Goal: Communication & Community: Answer question/provide support

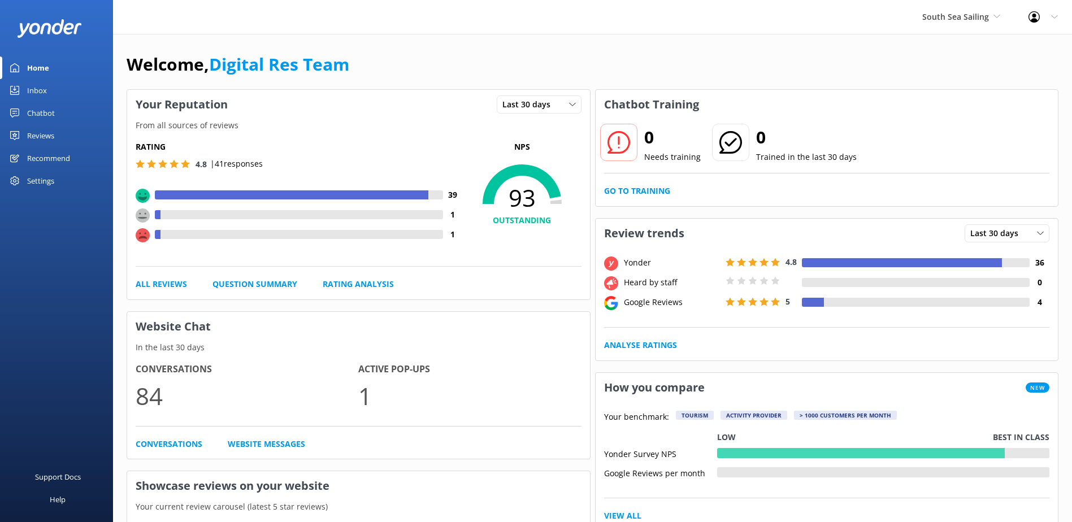
click at [55, 96] on link "Inbox" at bounding box center [56, 90] width 113 height 23
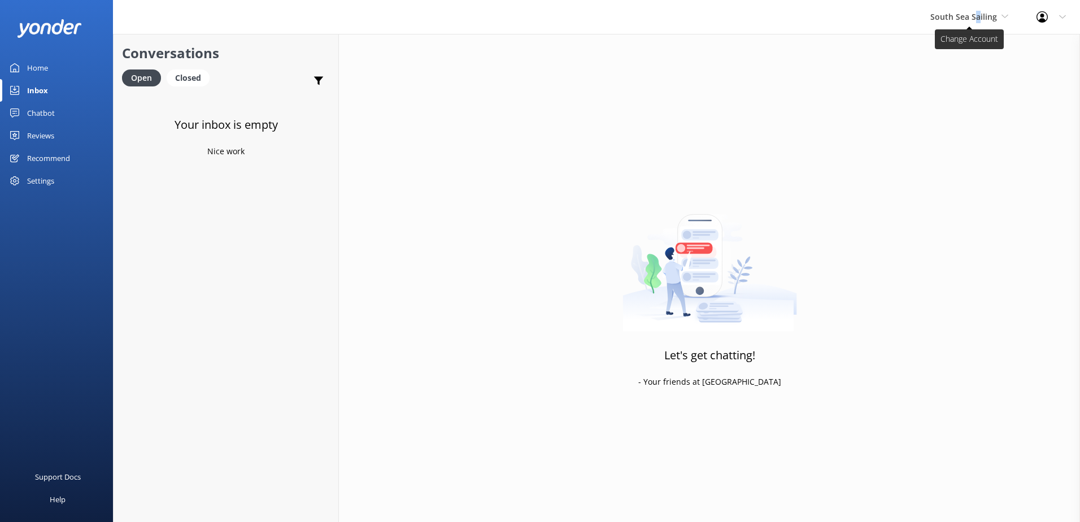
click at [979, 14] on span "South Sea Sailing" at bounding box center [963, 16] width 67 height 11
drag, startPoint x: 980, startPoint y: 14, endPoint x: 972, endPoint y: 80, distance: 66.5
click at [972, 80] on link "South Sea Cruises" at bounding box center [972, 74] width 113 height 27
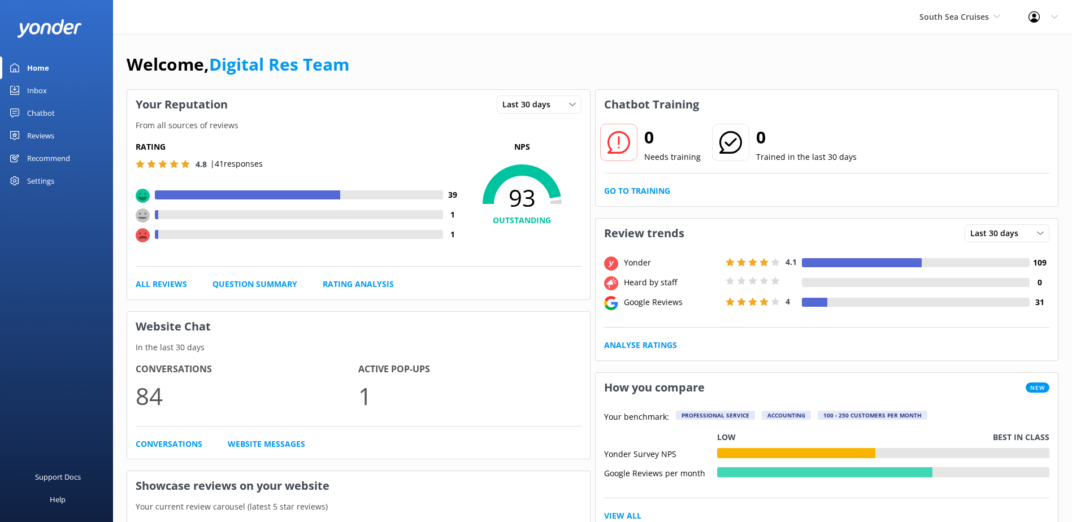
click at [31, 90] on div "Inbox" at bounding box center [37, 90] width 20 height 23
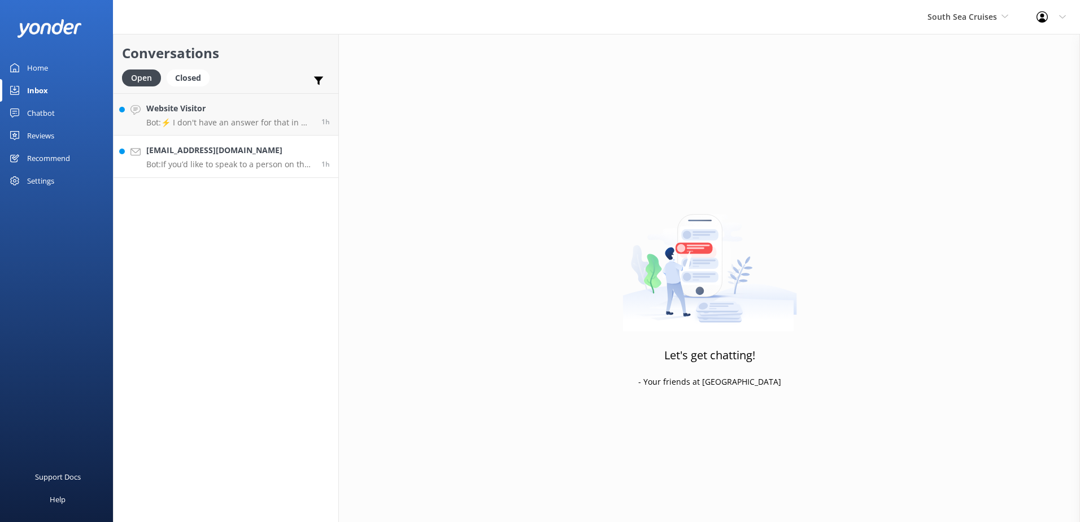
click at [237, 160] on p "Bot: If you’d like to speak to a person on the South Sea Cruises team, please c…" at bounding box center [229, 164] width 167 height 10
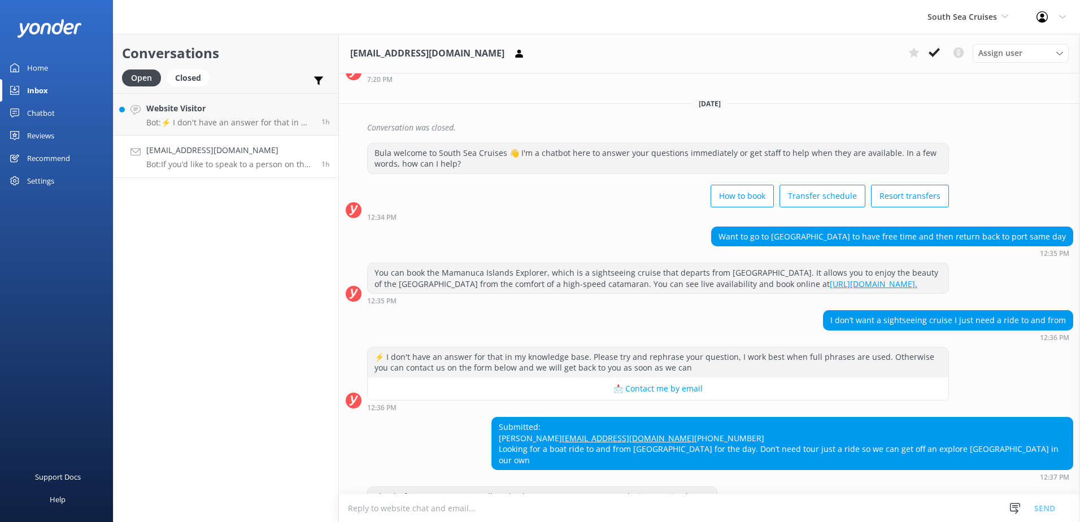
scroll to position [436, 0]
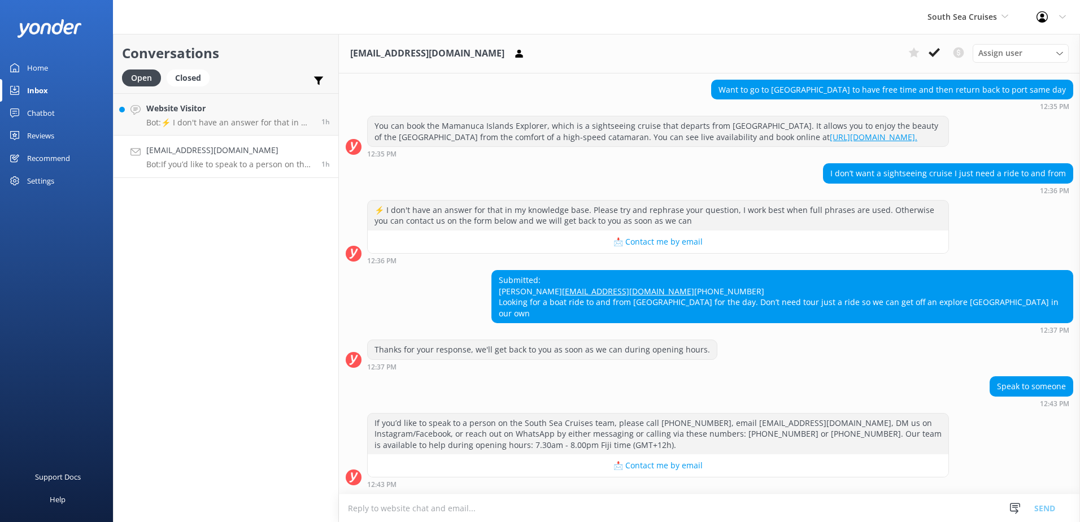
click at [646, 503] on textarea at bounding box center [709, 508] width 741 height 28
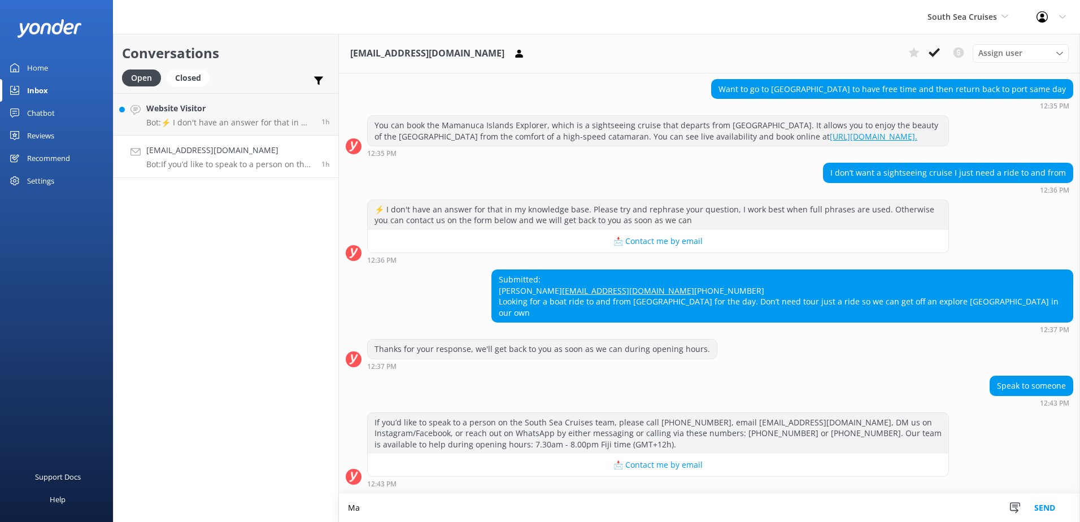
type textarea "M"
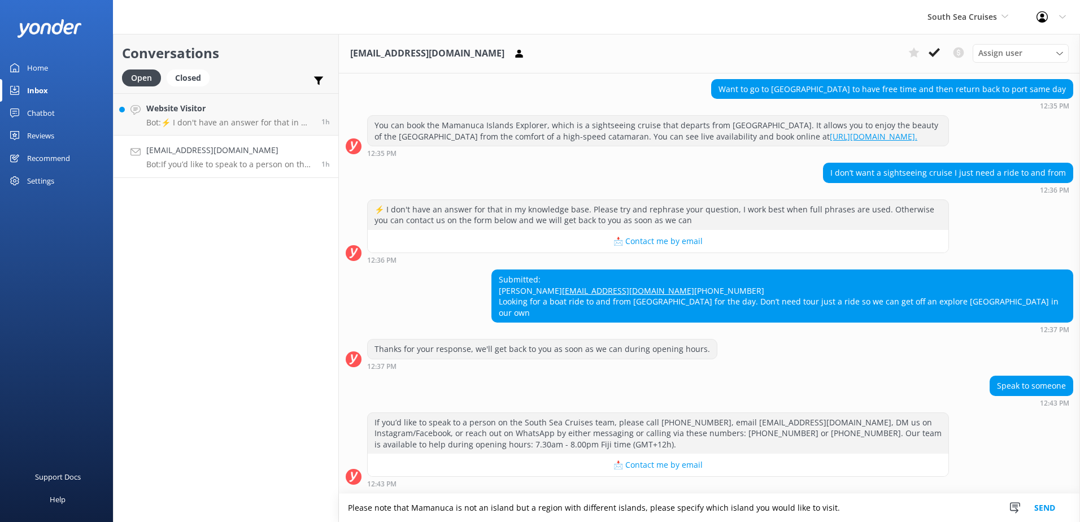
type textarea "Please note that Mamanuca is not an island but a region with different islands,…"
click at [1056, 503] on button "Send" at bounding box center [1045, 508] width 42 height 28
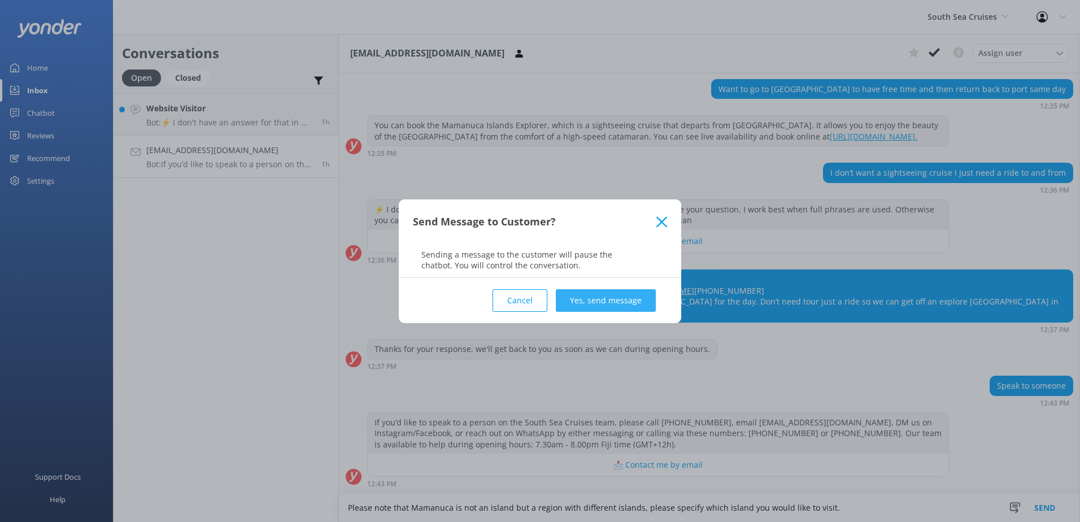
click at [646, 297] on button "Yes, send message" at bounding box center [606, 300] width 100 height 23
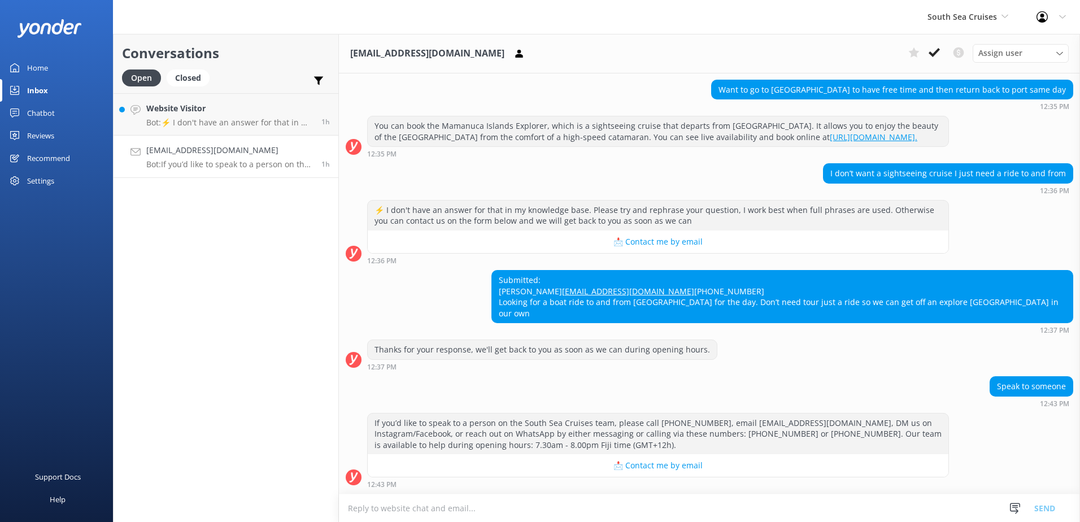
click at [929, 54] on use at bounding box center [934, 52] width 11 height 9
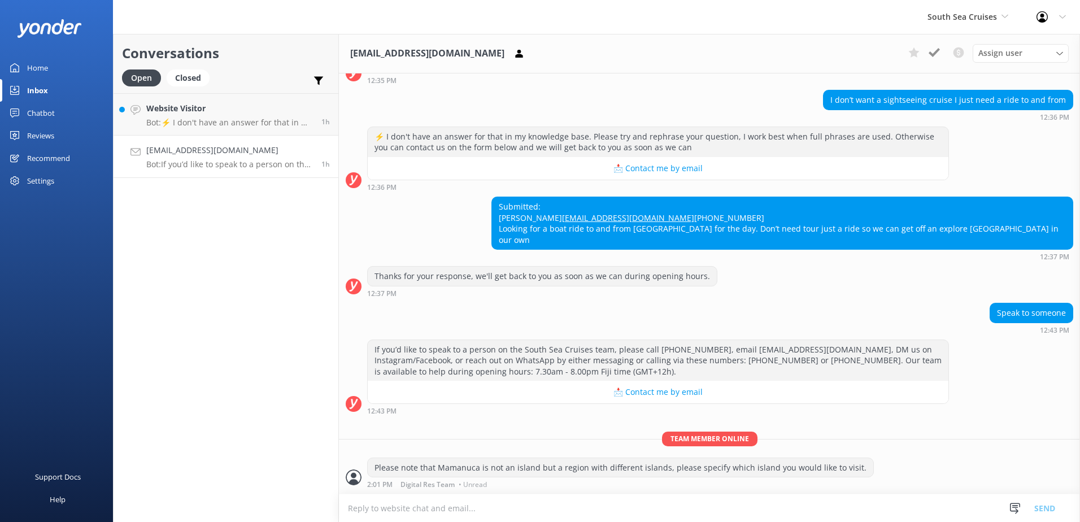
scroll to position [508, 0]
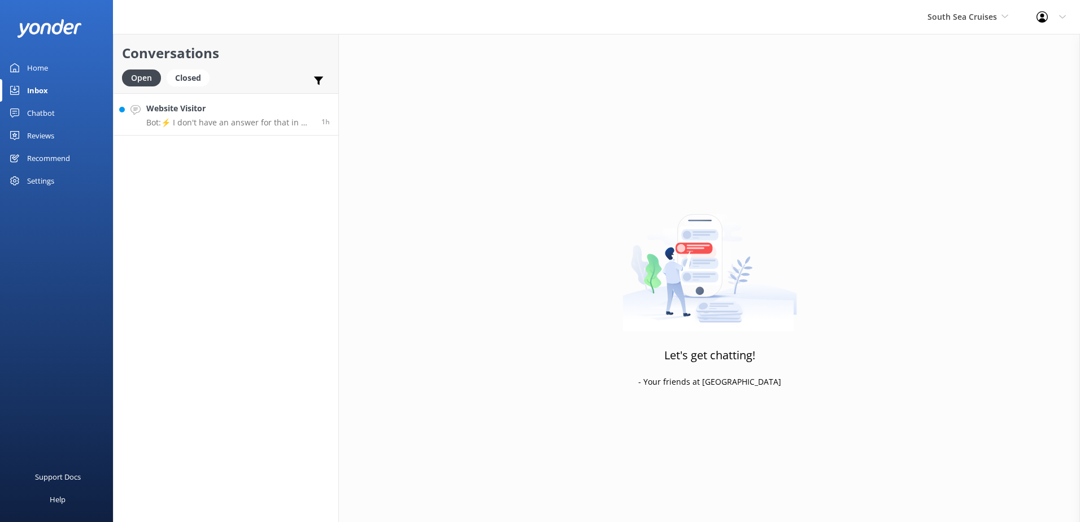
click at [203, 121] on p "Bot: ⚡ I don't have an answer for that in my knowledge base. Please try and rep…" at bounding box center [229, 122] width 167 height 10
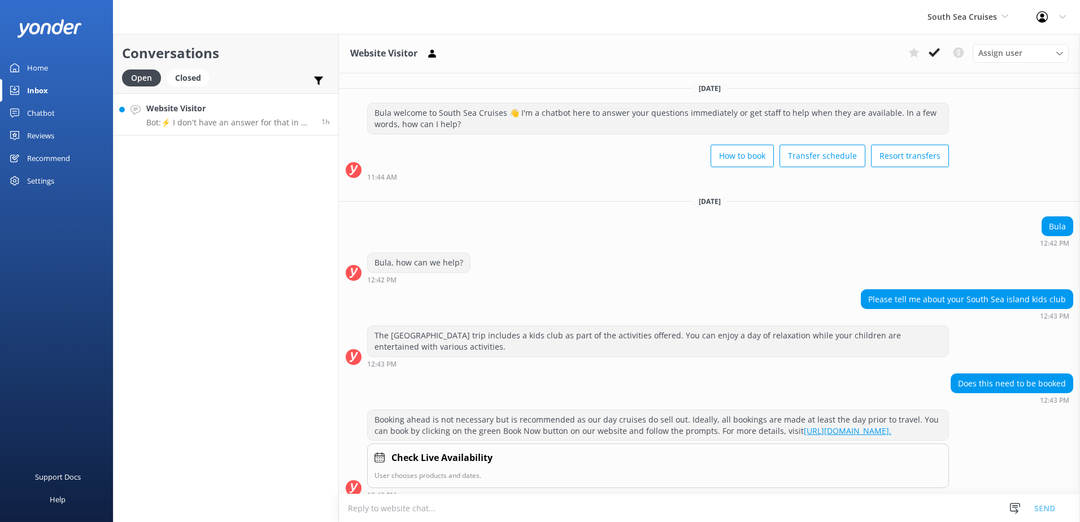
scroll to position [117, 0]
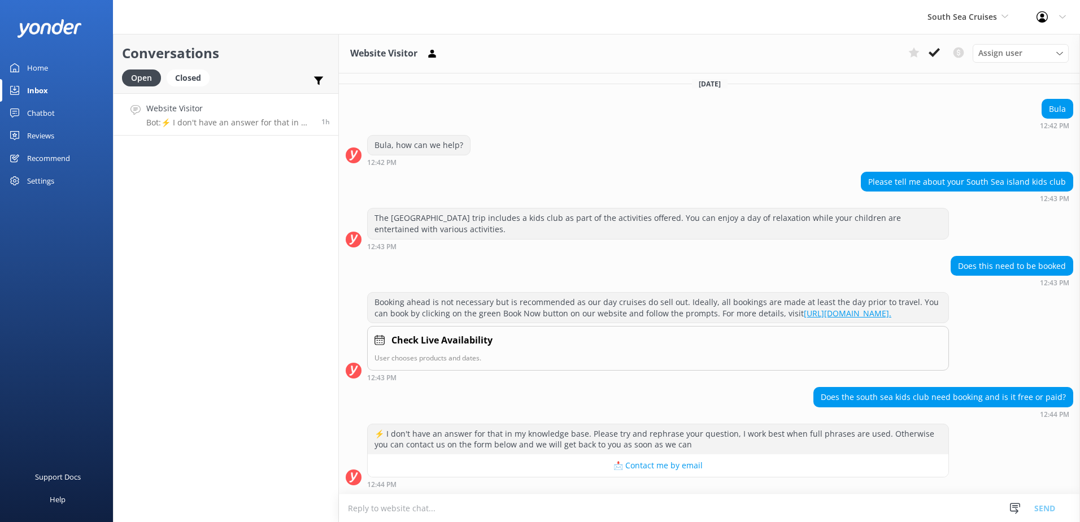
click at [678, 504] on textarea at bounding box center [709, 508] width 741 height 28
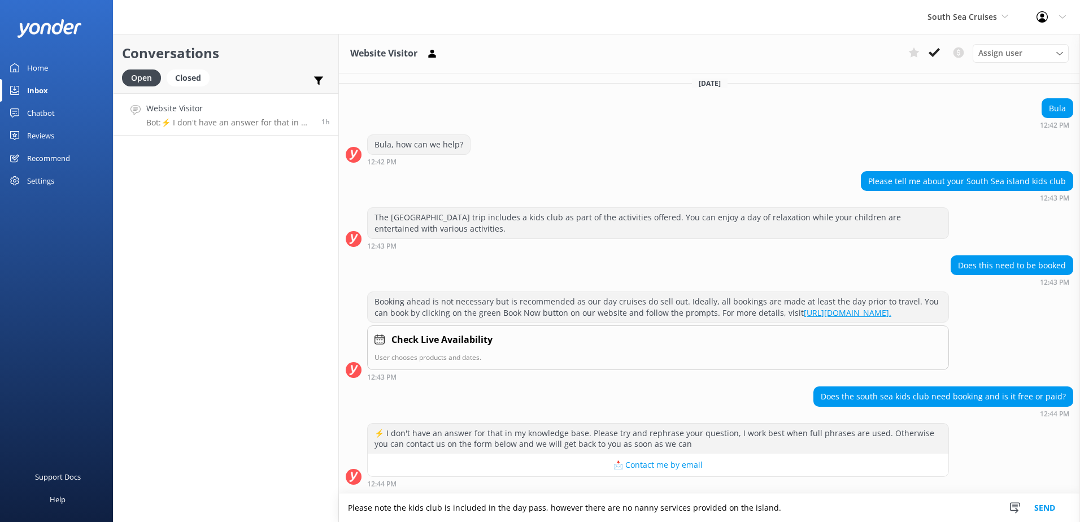
click at [922, 511] on textarea "Please note the kids club is included in the day pass, however there are no nan…" at bounding box center [709, 508] width 741 height 28
type textarea "Please note the kids club is included in the day pass, however there are no nan…"
click at [1042, 513] on button "Send" at bounding box center [1045, 508] width 42 height 28
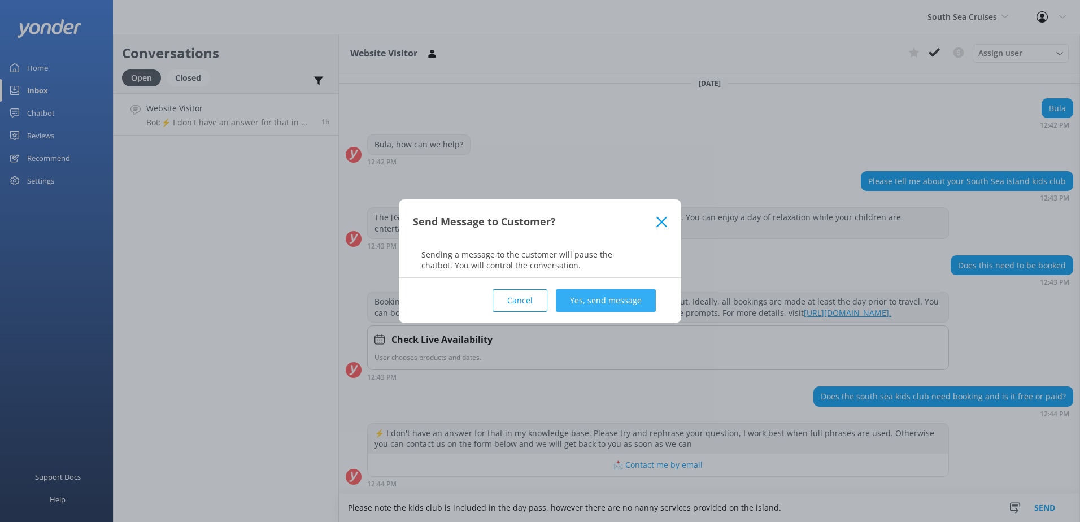
click at [587, 304] on button "Yes, send message" at bounding box center [606, 300] width 100 height 23
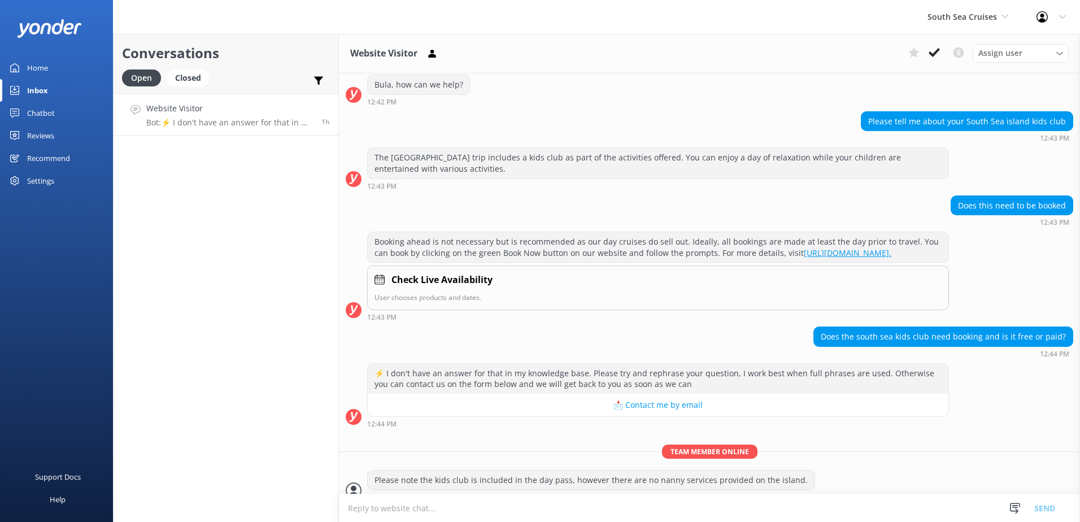
scroll to position [191, 0]
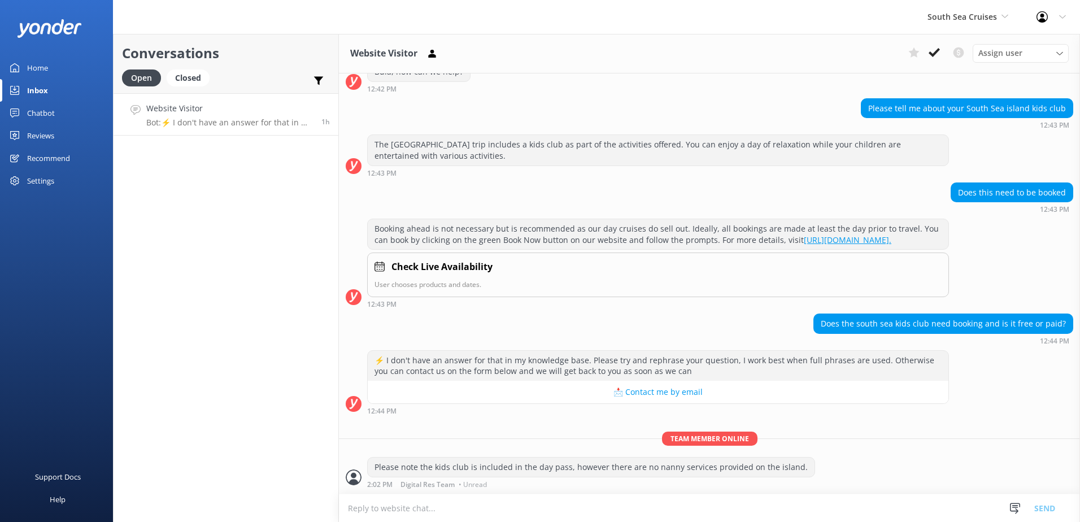
click at [945, 54] on div "Assign user [PERSON_NAME] [PERSON_NAME] Digital Res Team [PERSON_NAME] [PERSON_…" at bounding box center [986, 53] width 165 height 18
click at [941, 53] on button at bounding box center [934, 52] width 20 height 17
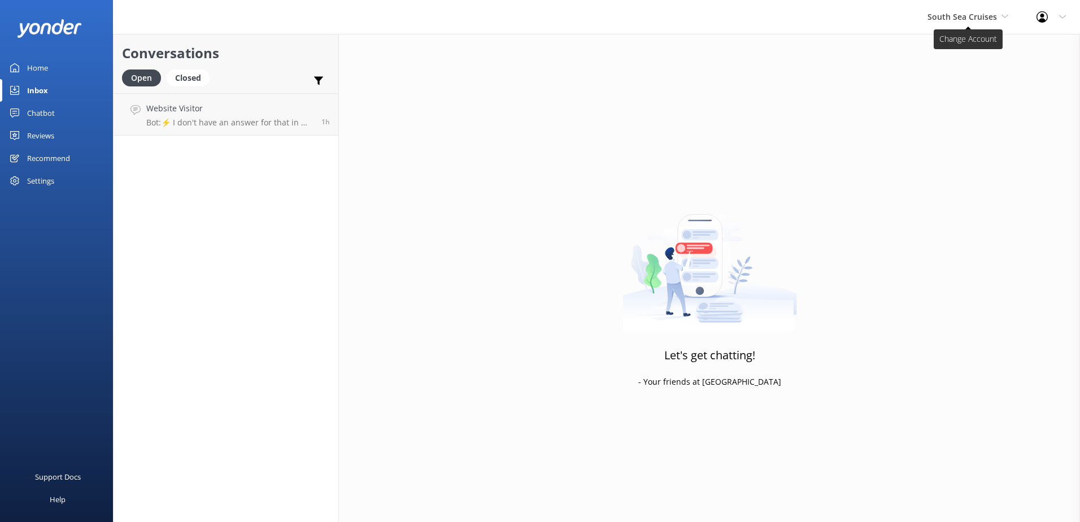
click at [965, 21] on span "South Sea Cruises" at bounding box center [962, 16] width 69 height 11
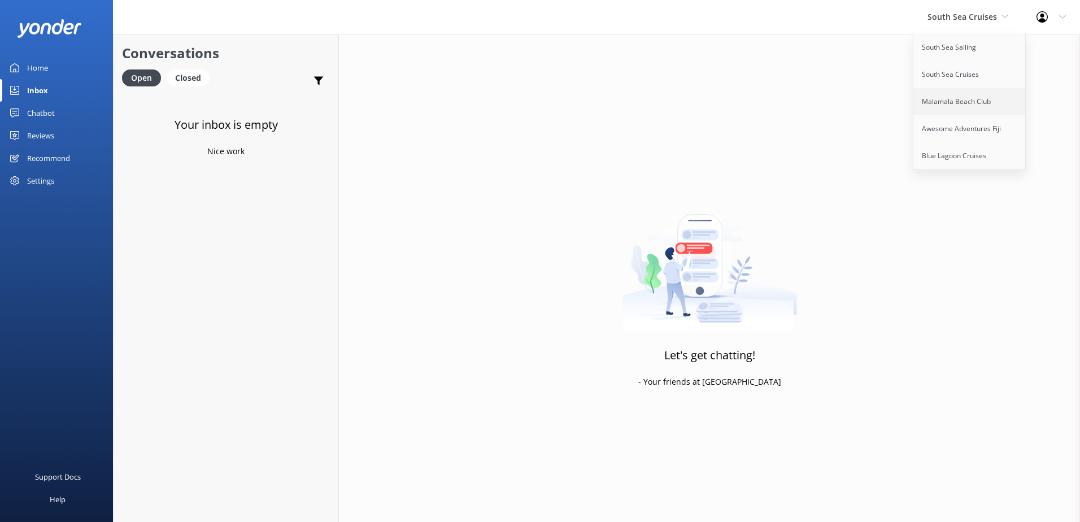
click at [957, 95] on link "Malamala Beach Club" at bounding box center [969, 101] width 113 height 27
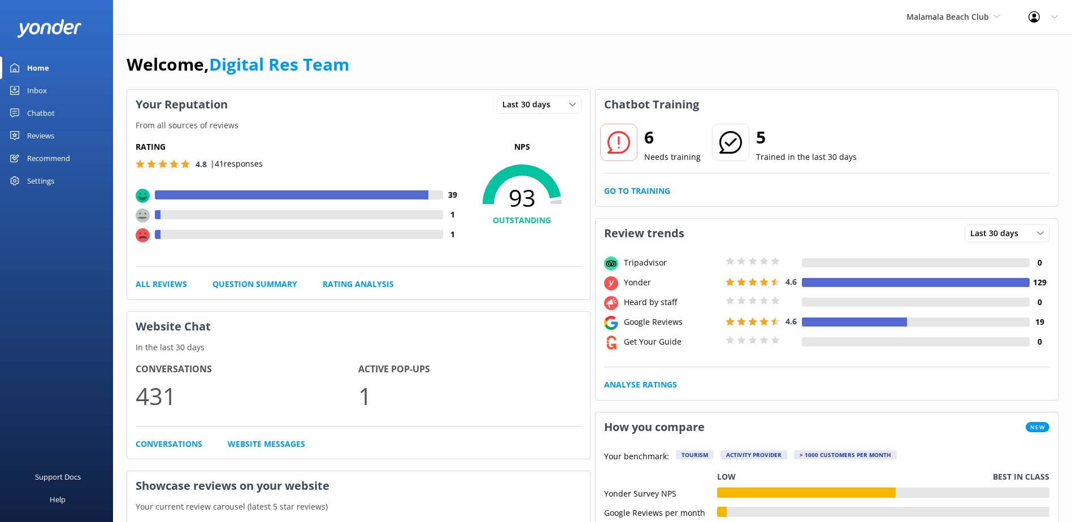
click at [45, 94] on div "Inbox" at bounding box center [37, 90] width 20 height 23
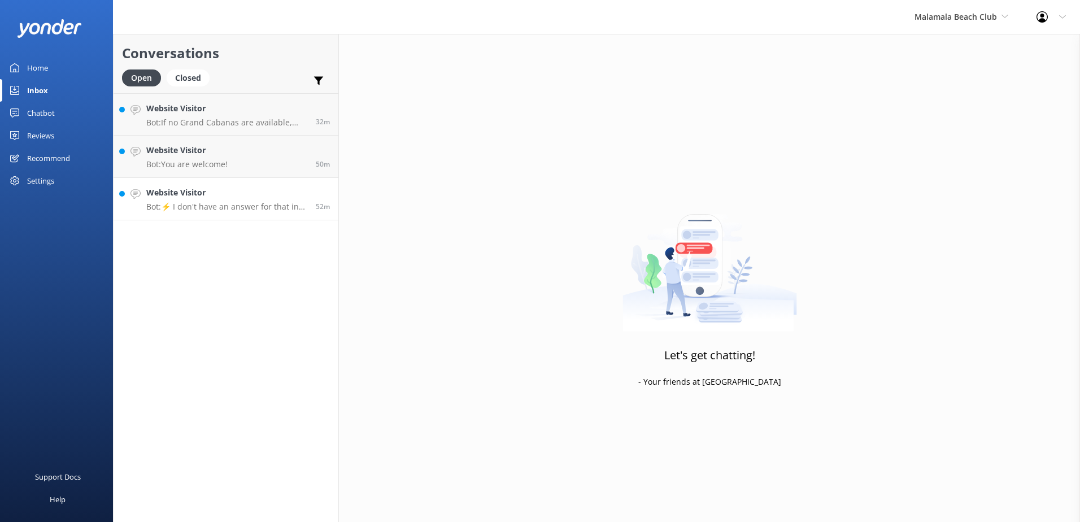
click at [239, 211] on p "Bot: ⚡ I don't have an answer for that in my knowledge base. Please try and rep…" at bounding box center [226, 207] width 161 height 10
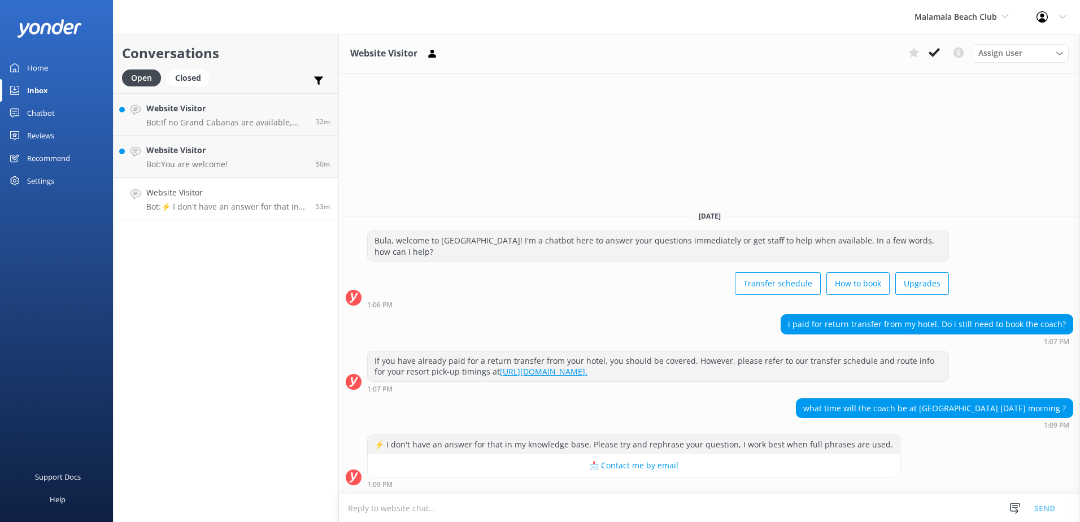
click at [679, 505] on textarea at bounding box center [709, 508] width 741 height 28
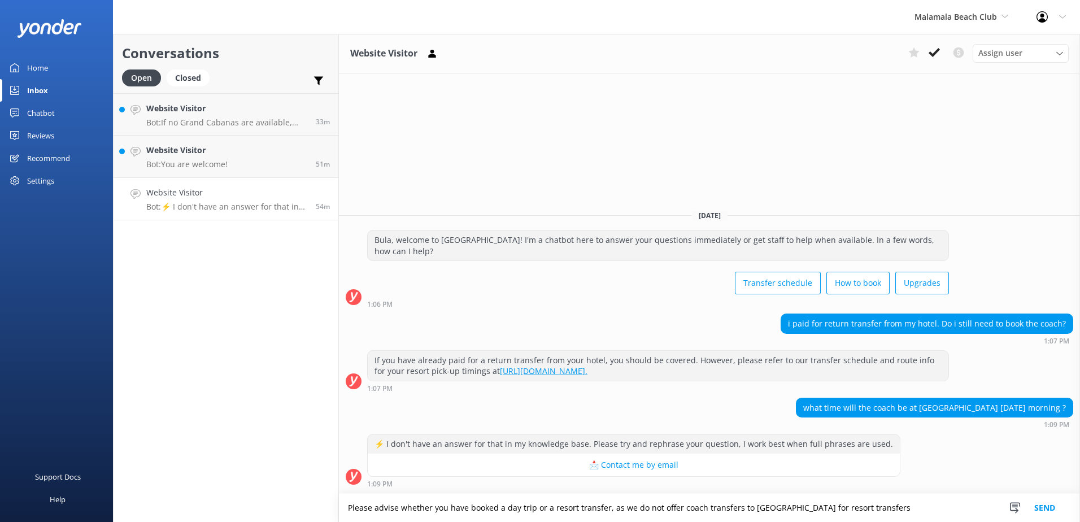
click at [917, 510] on textarea "Please advise whether you have booked a day trip or a resort transfer, as we do…" at bounding box center [709, 508] width 741 height 28
type textarea "Please advise whether you have booked a day trip or a resort transfer, as we do…"
click at [1050, 505] on button "Send" at bounding box center [1045, 508] width 42 height 28
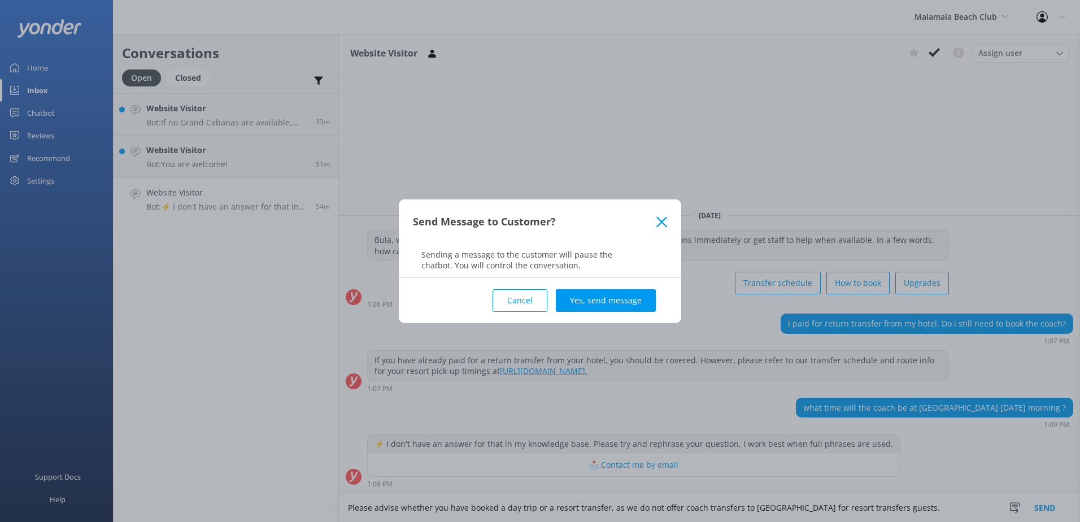
drag, startPoint x: 634, startPoint y: 299, endPoint x: 729, endPoint y: 275, distance: 97.6
click at [634, 299] on button "Yes, send message" at bounding box center [606, 300] width 100 height 23
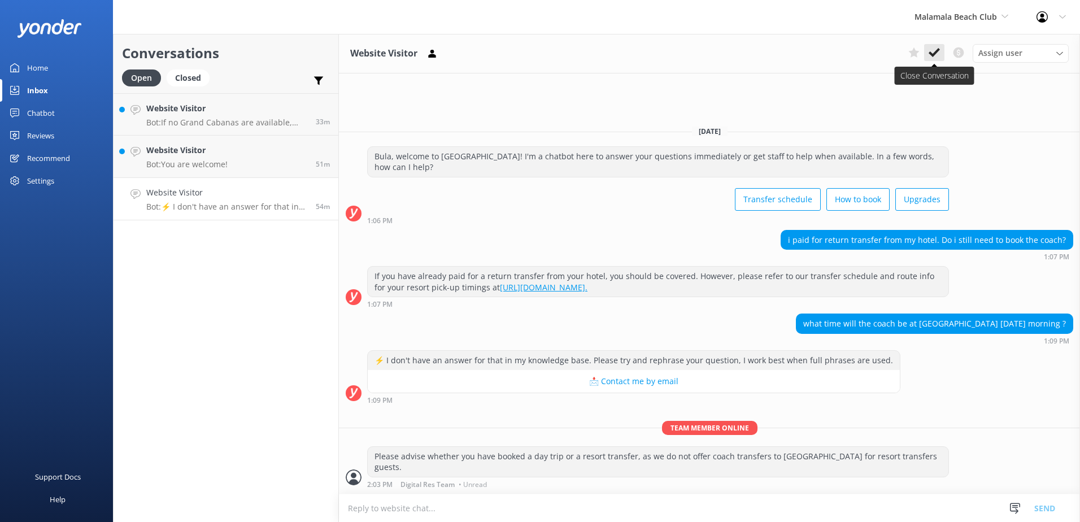
click at [933, 50] on icon at bounding box center [934, 52] width 11 height 11
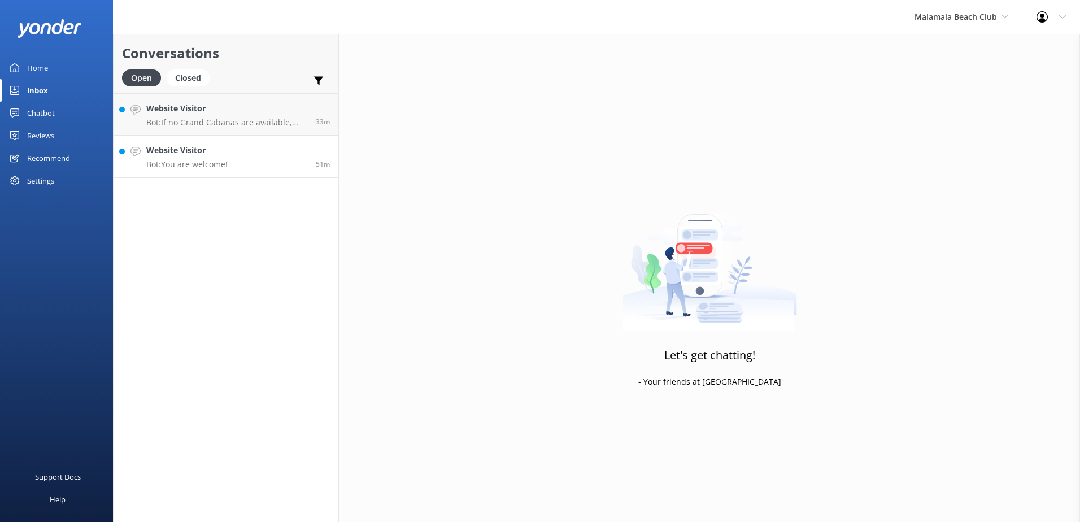
click at [217, 159] on p "Bot: You are welcome!" at bounding box center [186, 164] width 81 height 10
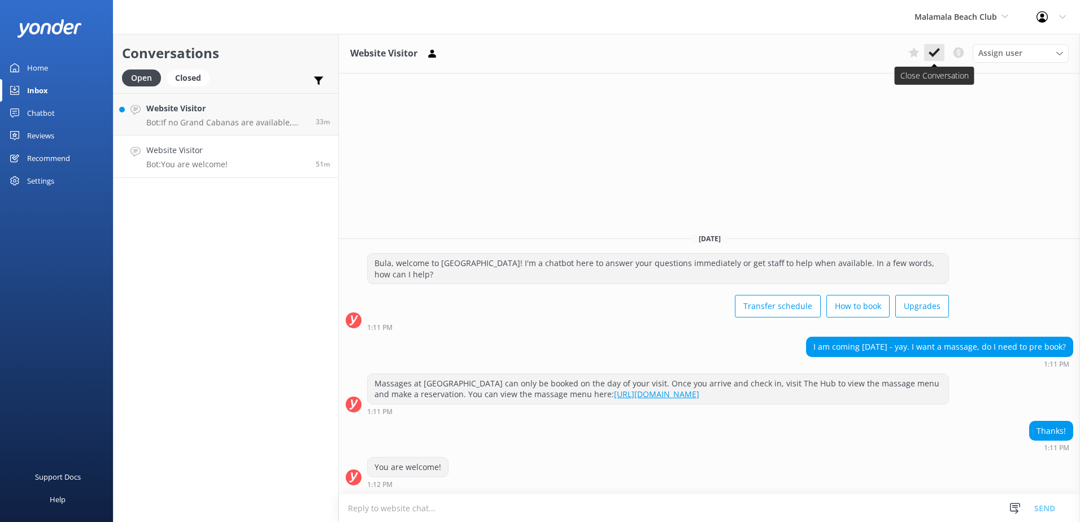
click at [935, 53] on use at bounding box center [934, 52] width 11 height 9
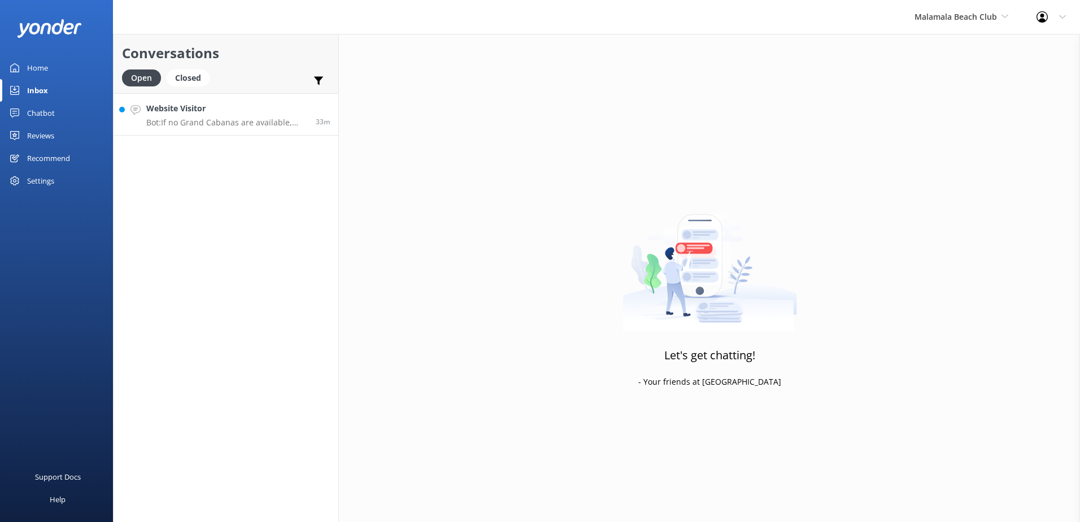
click at [232, 122] on p "Bot: If no Grand Cabanas are available, you can consider booking two Beachside …" at bounding box center [226, 122] width 161 height 10
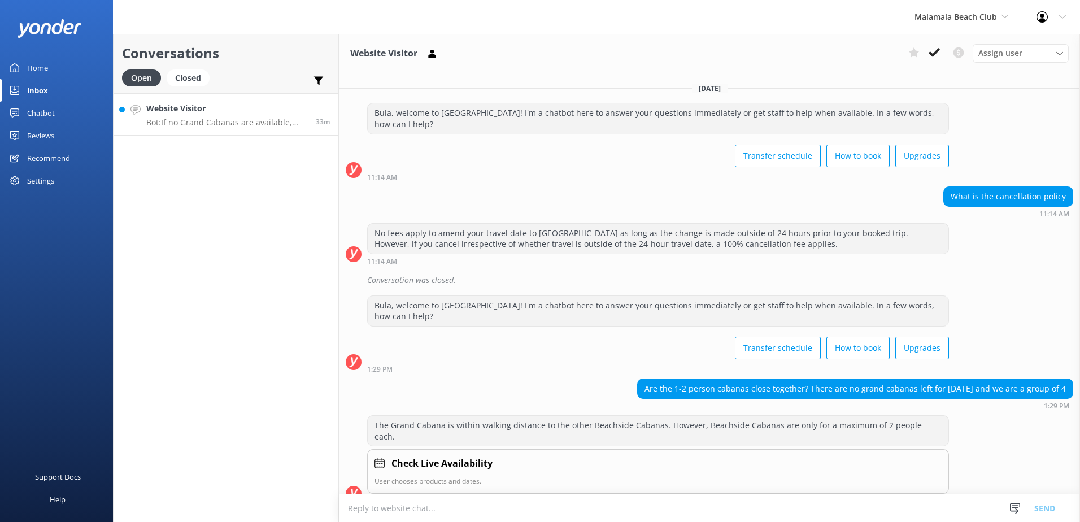
scroll to position [89, 0]
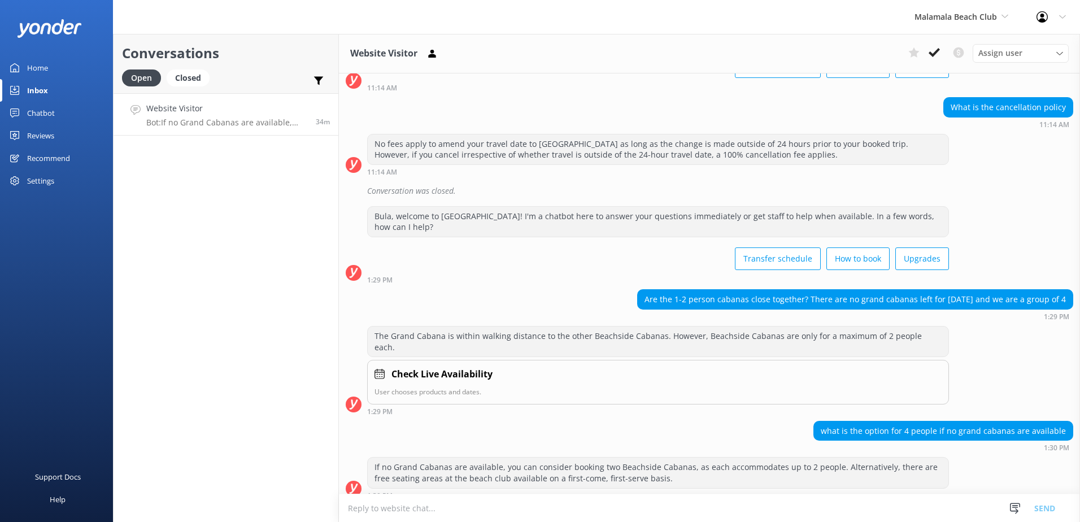
click at [532, 504] on textarea at bounding box center [709, 508] width 741 height 28
type textarea "i"
type textarea "f"
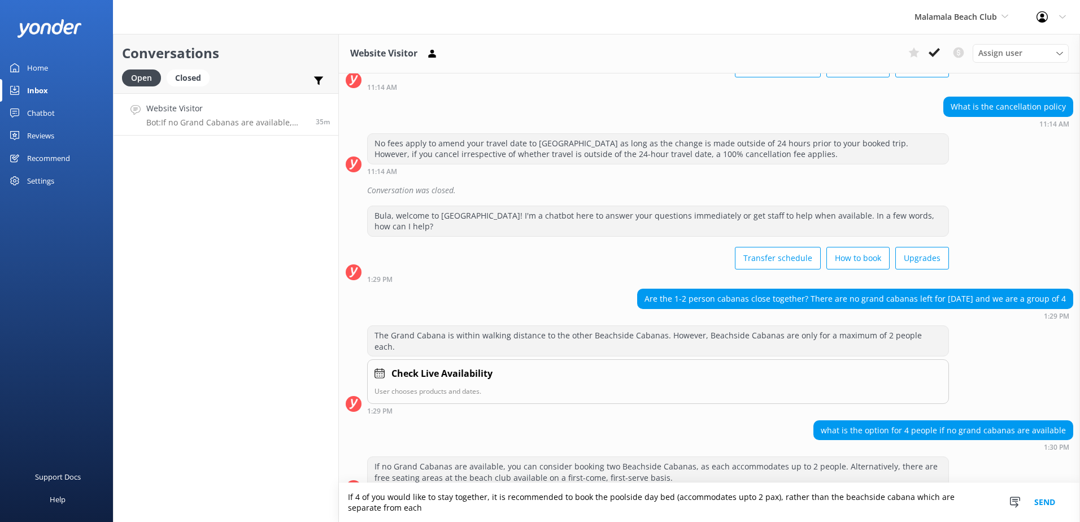
scroll to position [101, 0]
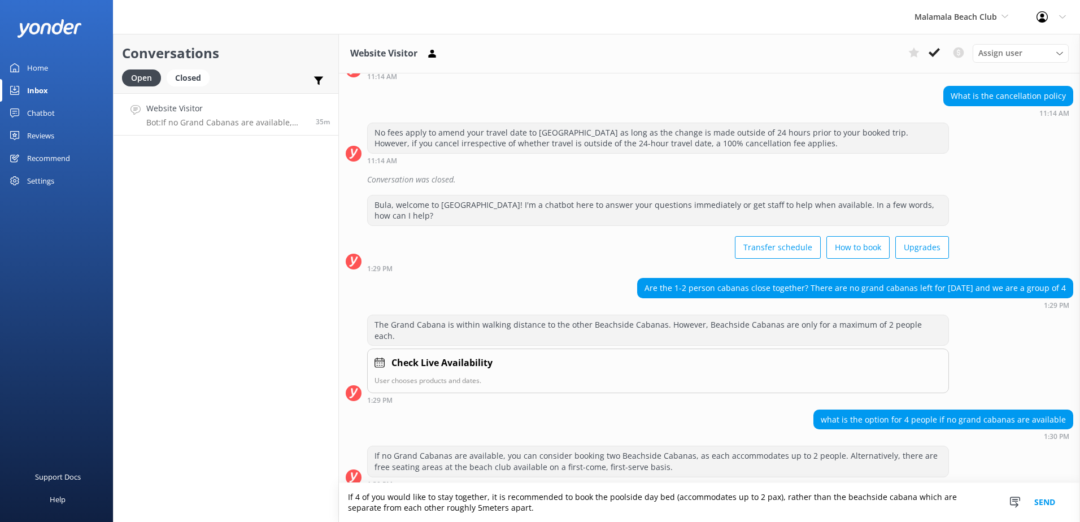
type textarea "If 4 of you would like to stay together, it is recommended to book the poolside…"
click at [1057, 500] on button "Send" at bounding box center [1045, 502] width 42 height 39
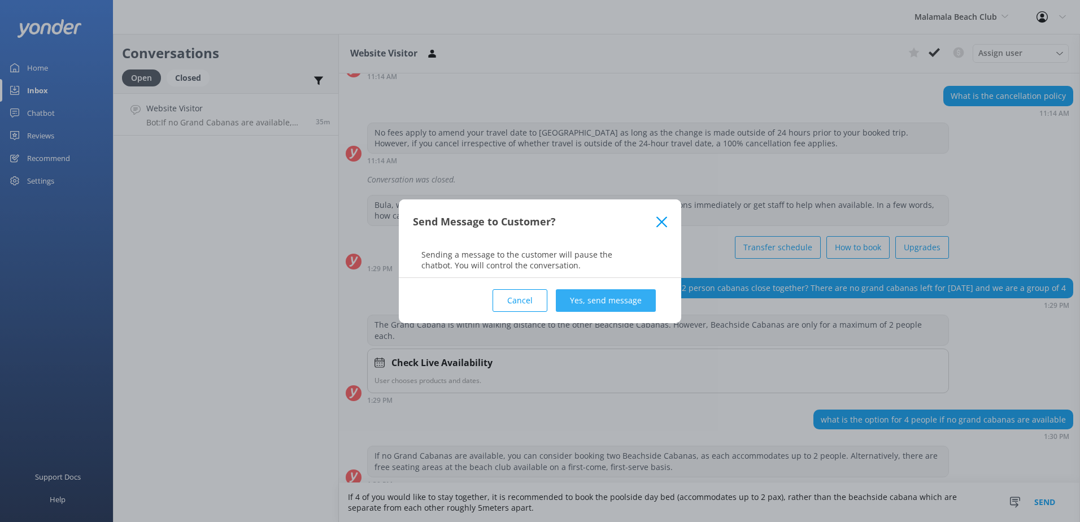
click at [645, 301] on button "Yes, send message" at bounding box center [606, 300] width 100 height 23
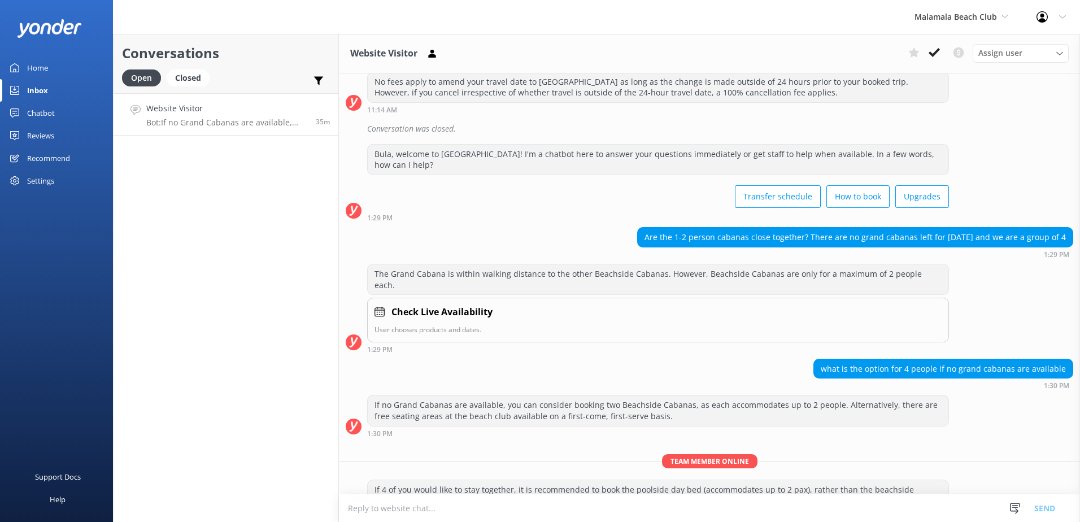
scroll to position [173, 0]
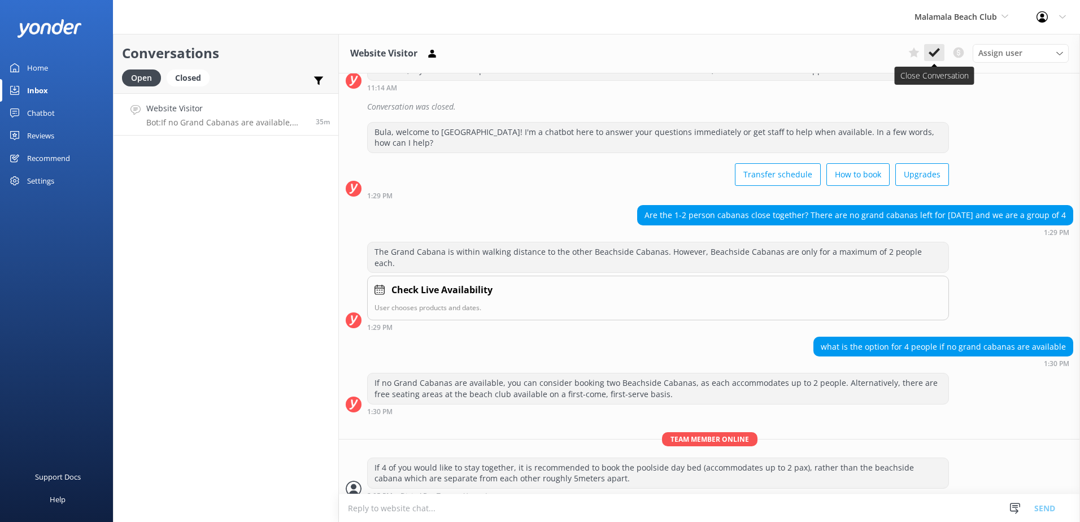
click at [941, 46] on button at bounding box center [934, 52] width 20 height 17
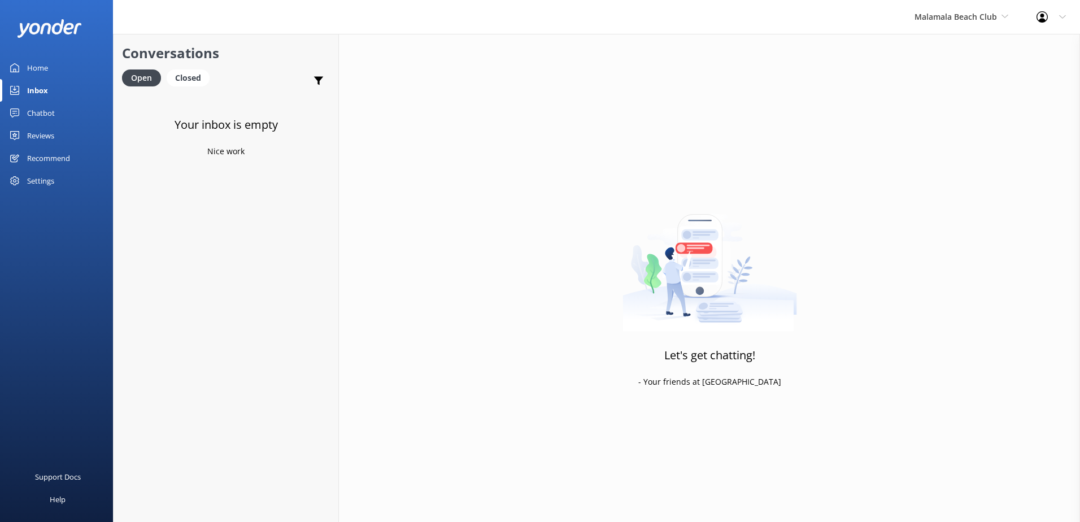
click at [964, 26] on div "Malamala Beach Club South Sea Sailing South Sea Cruises Malamala Beach Club Awe…" at bounding box center [961, 17] width 122 height 34
click at [930, 131] on link "Awesome Adventures Fiji" at bounding box center [956, 128] width 113 height 27
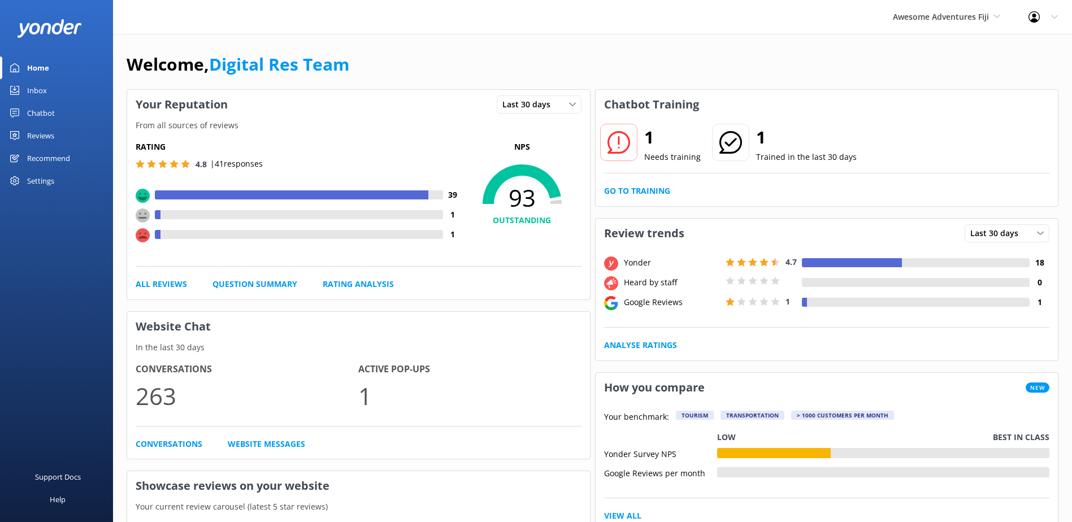
click at [42, 92] on div "Inbox" at bounding box center [37, 90] width 20 height 23
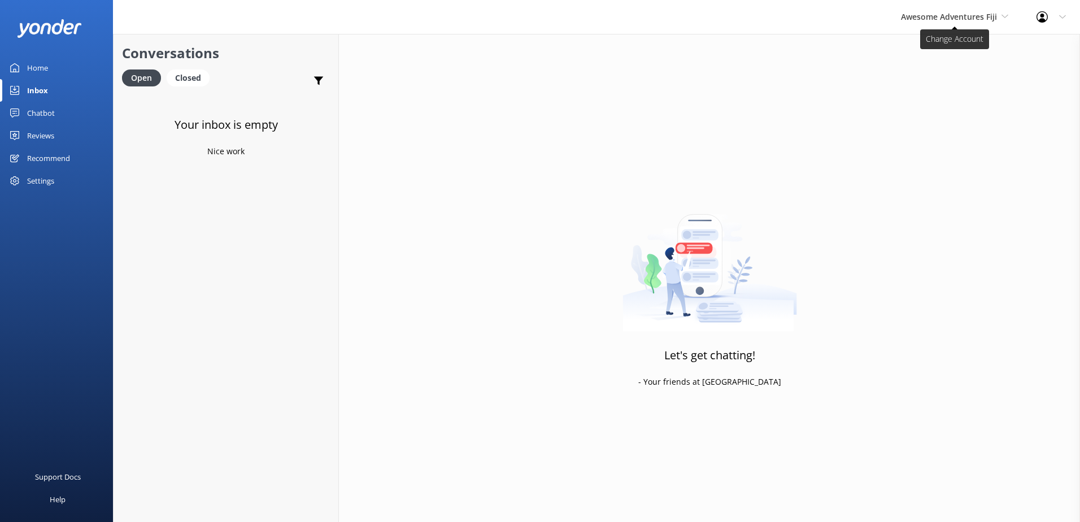
click at [938, 20] on span "Awesome Adventures Fiji" at bounding box center [949, 16] width 96 height 11
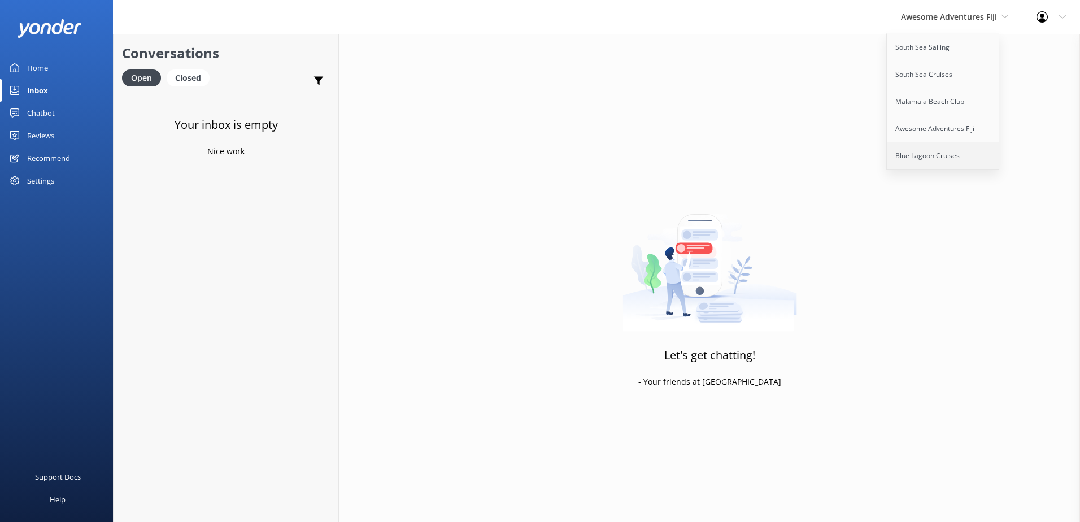
click at [939, 149] on link "Blue Lagoon Cruises" at bounding box center [943, 155] width 113 height 27
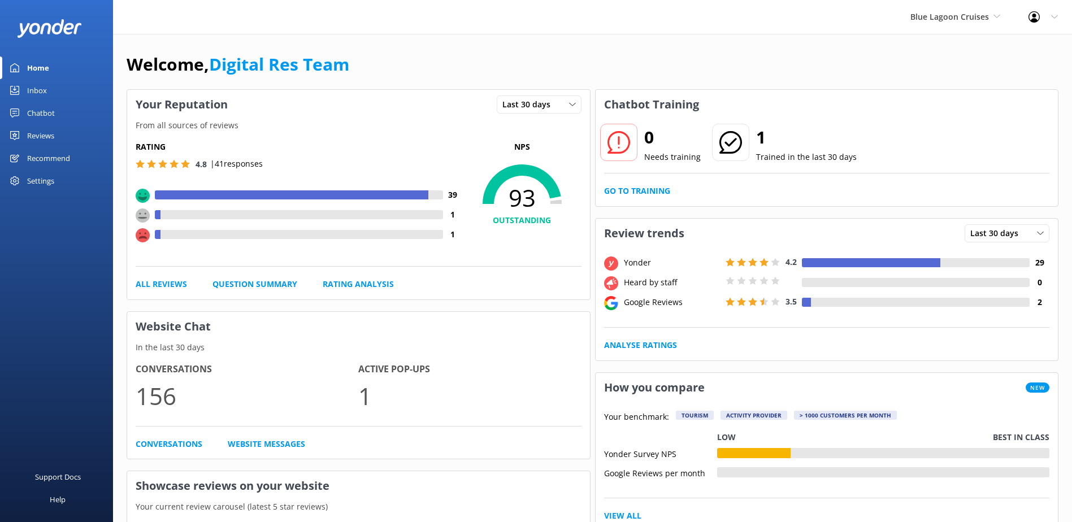
click at [67, 92] on link "Inbox" at bounding box center [56, 90] width 113 height 23
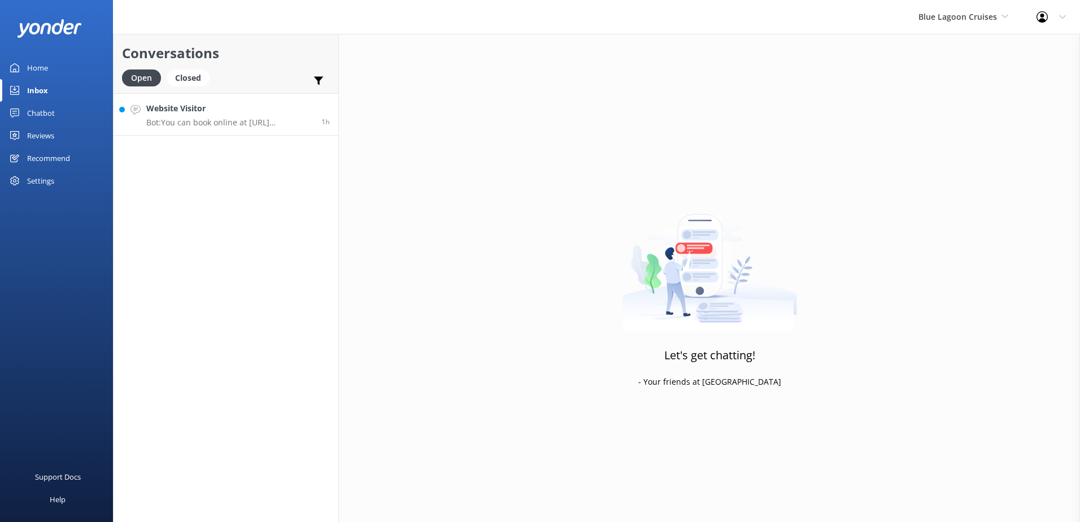
click at [274, 111] on h4 "Website Visitor" at bounding box center [229, 108] width 167 height 12
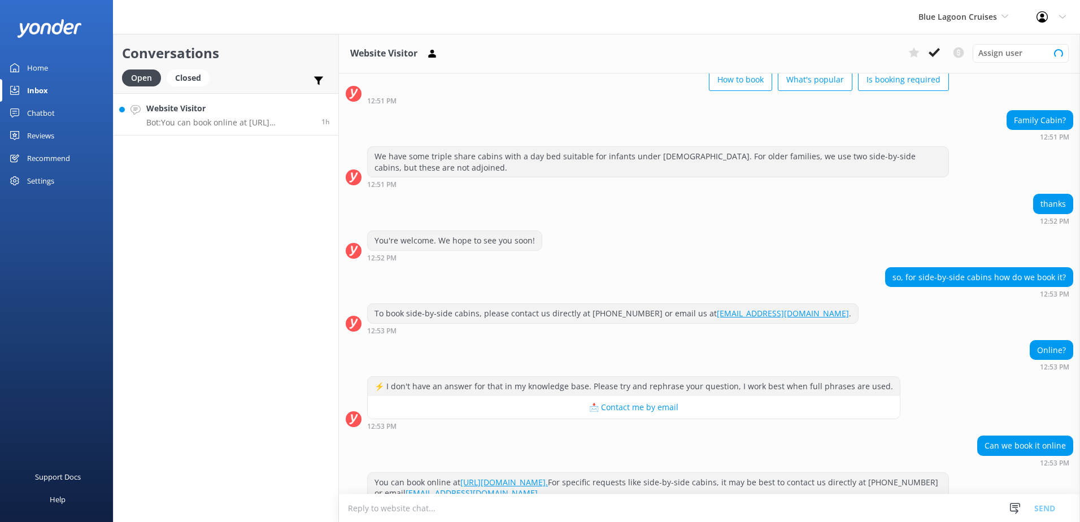
scroll to position [92, 0]
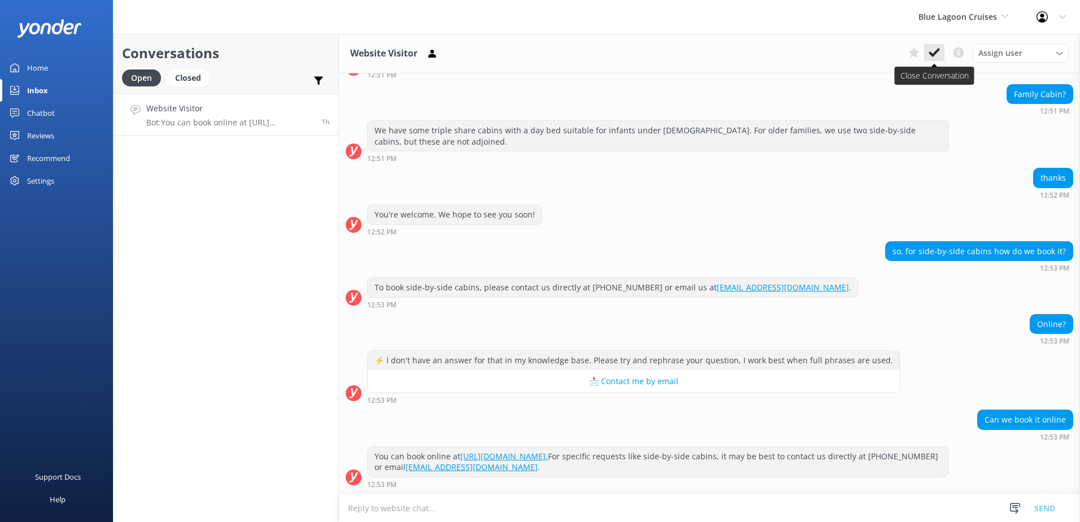
click at [933, 54] on use at bounding box center [934, 52] width 11 height 9
